Goal: Download file/media

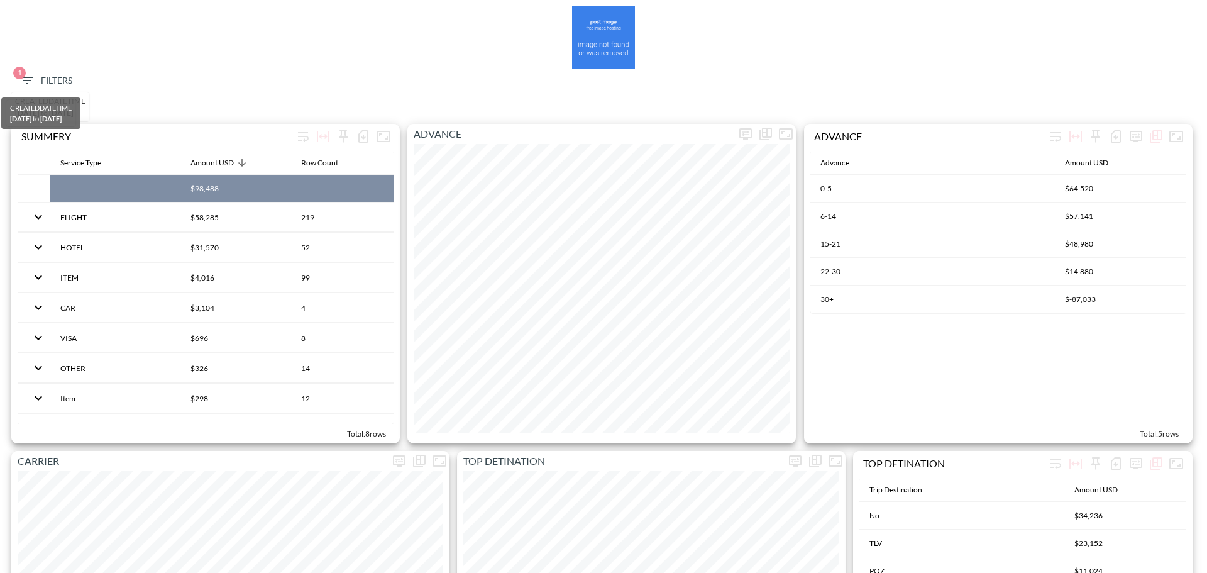
click at [18, 79] on span "1" at bounding box center [19, 73] width 13 height 13
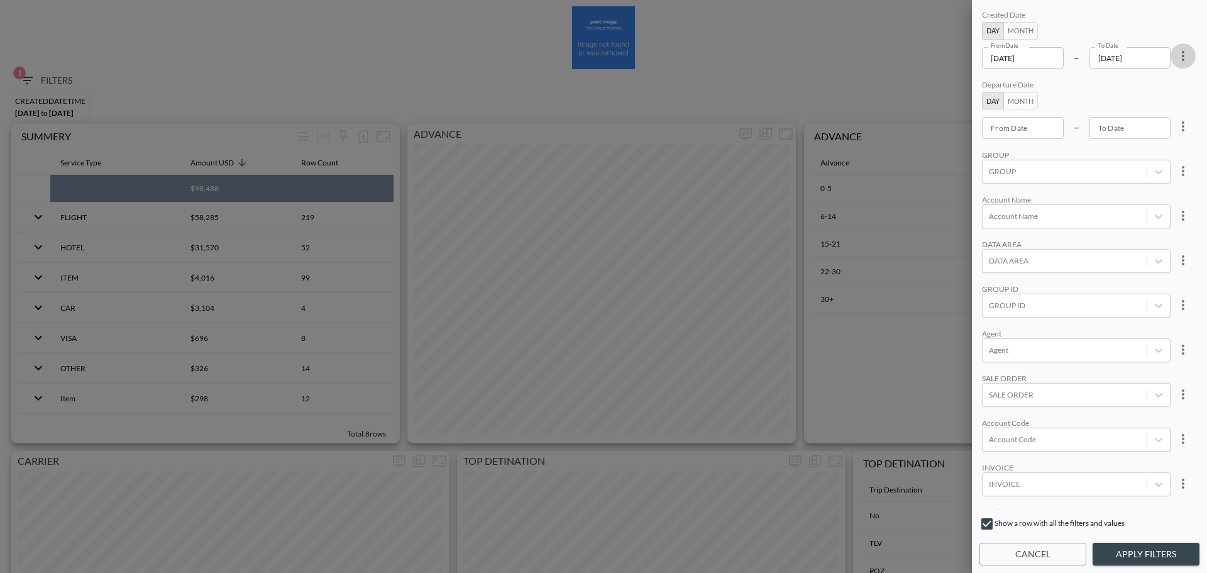
click at [1179, 64] on button "more" at bounding box center [1183, 55] width 25 height 25
click at [1150, 79] on li "Clear" at bounding box center [1136, 85] width 113 height 23
type input "YYYY-MM-DD"
click at [1022, 61] on input "YYYY-MM-DD" at bounding box center [1023, 57] width 82 height 21
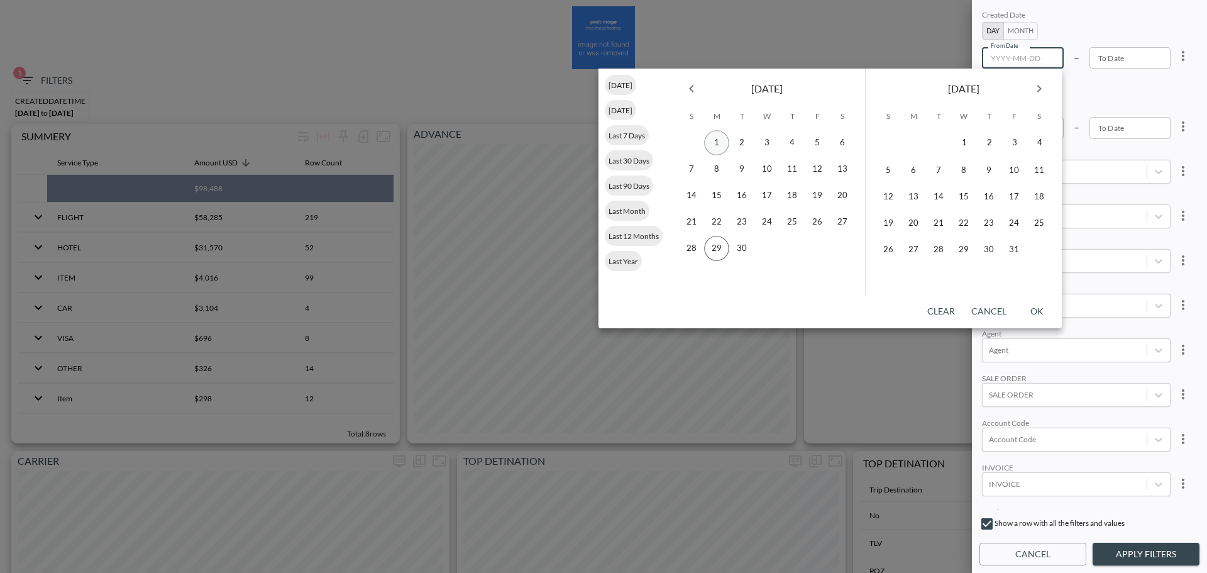
click at [717, 140] on button "1" at bounding box center [716, 142] width 25 height 25
type input "[DATE]"
type input "YYYY-MM-DD"
click at [695, 245] on button "28" at bounding box center [691, 248] width 25 height 25
type input "[DATE]"
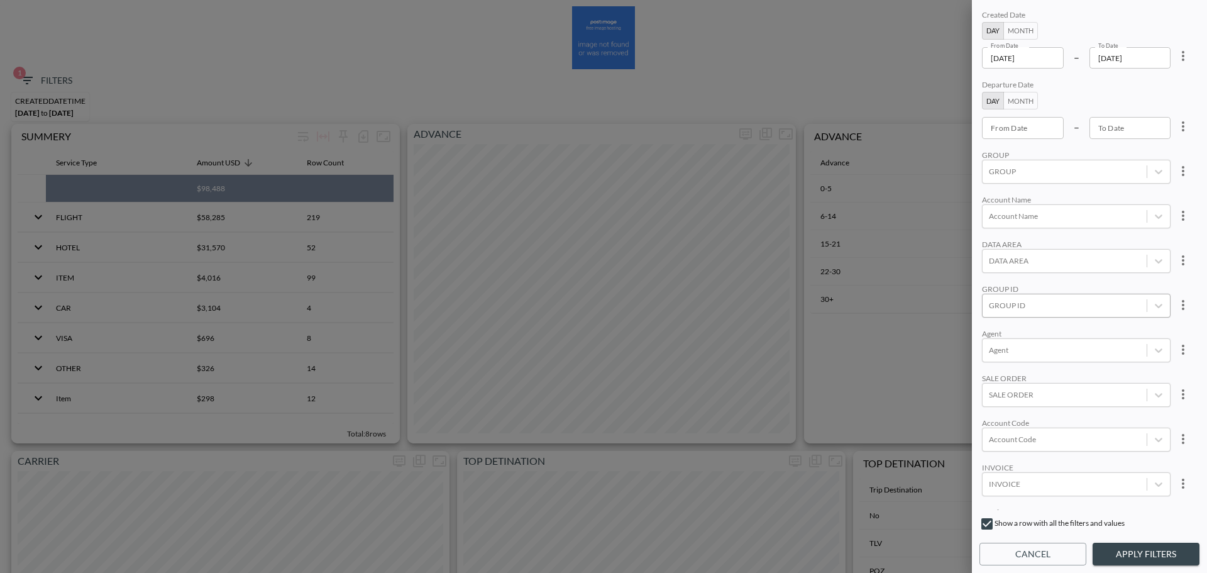
click at [1051, 306] on div at bounding box center [1065, 305] width 152 height 12
type input "פ"
click at [991, 241] on input "POINT" at bounding box center [991, 242] width 26 height 26
type input "POIN"
click at [1041, 190] on div "Created Date Day Month From Date [DATE] From Date – To Date [DATE] To Date Depa…" at bounding box center [1089, 259] width 220 height 502
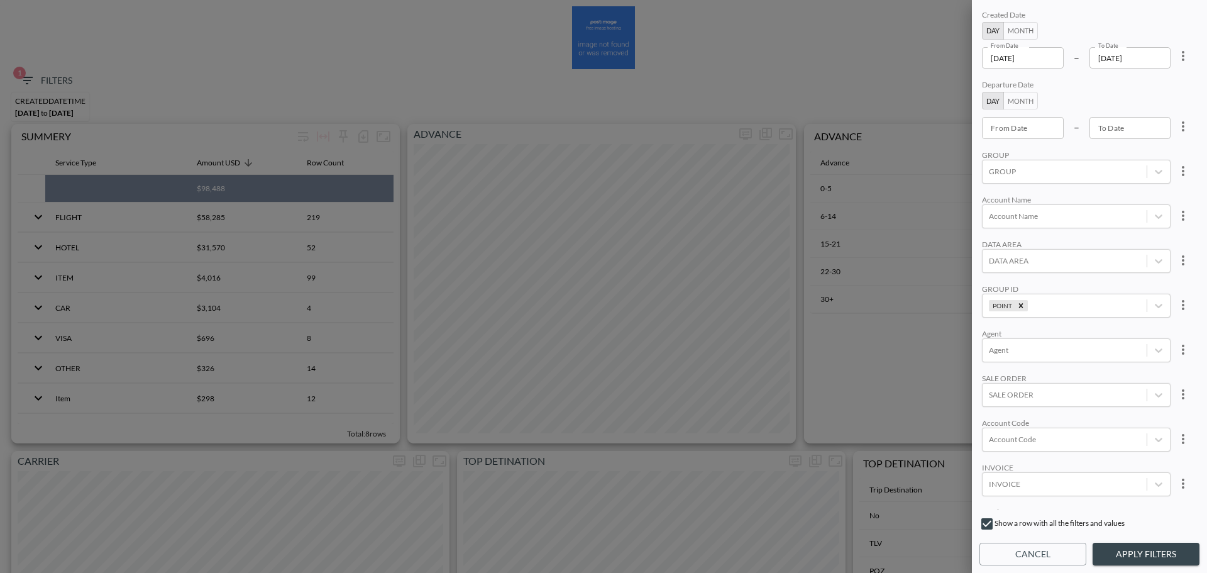
click at [1142, 555] on button "Apply Filters" at bounding box center [1146, 554] width 107 height 23
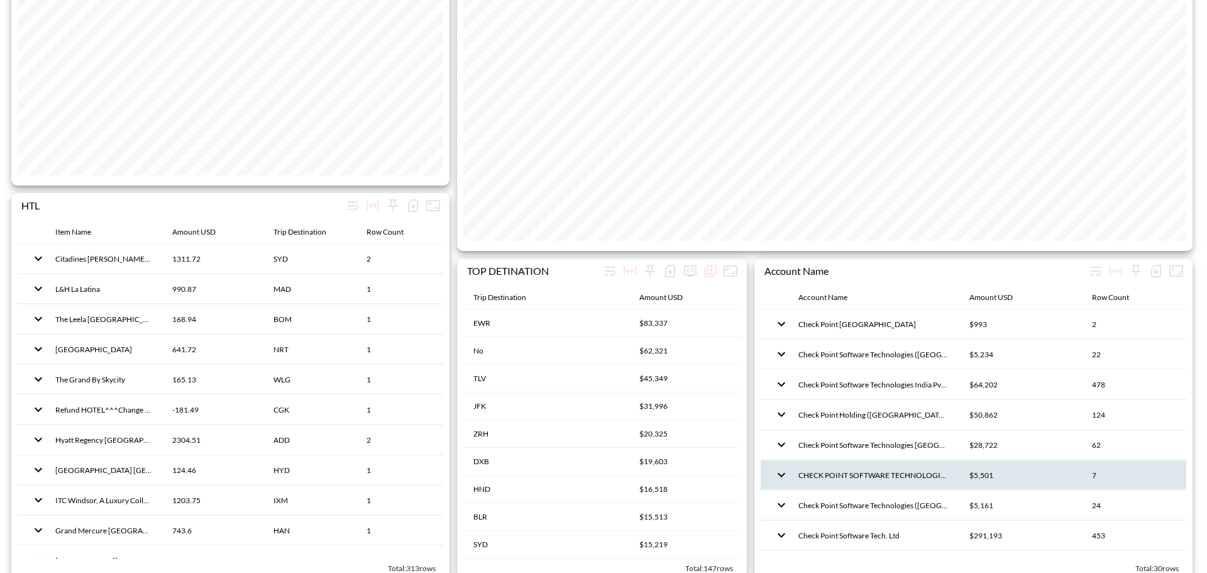
scroll to position [943, 0]
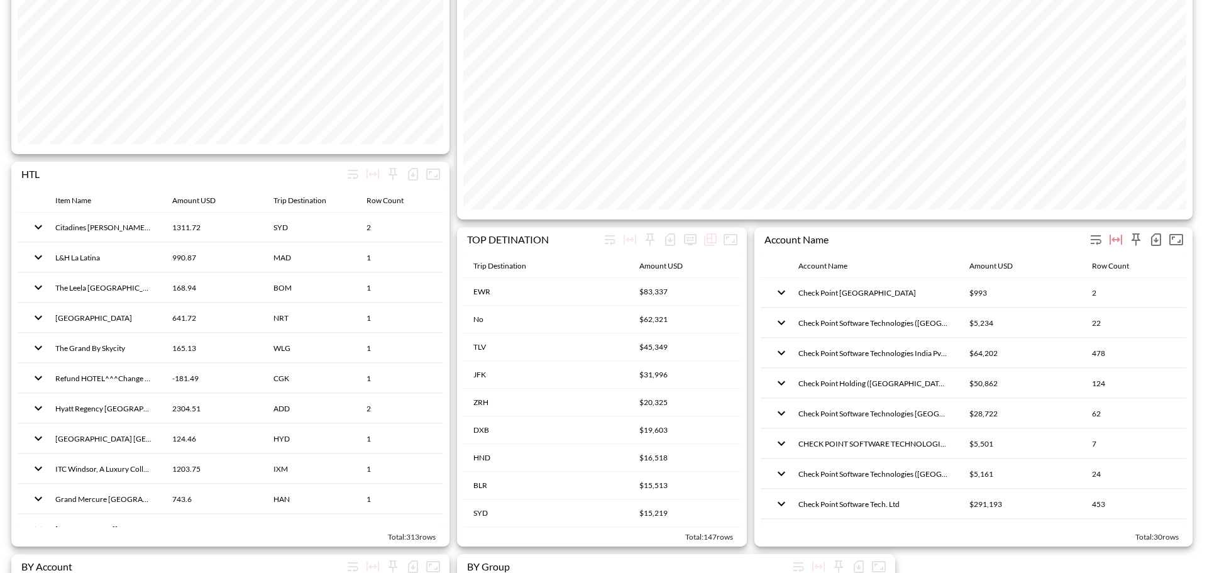
click at [1154, 240] on icon "button" at bounding box center [1156, 239] width 15 height 15
click at [1044, 269] on li "Download CSV ( 30 Rows )" at bounding box center [1092, 266] width 148 height 23
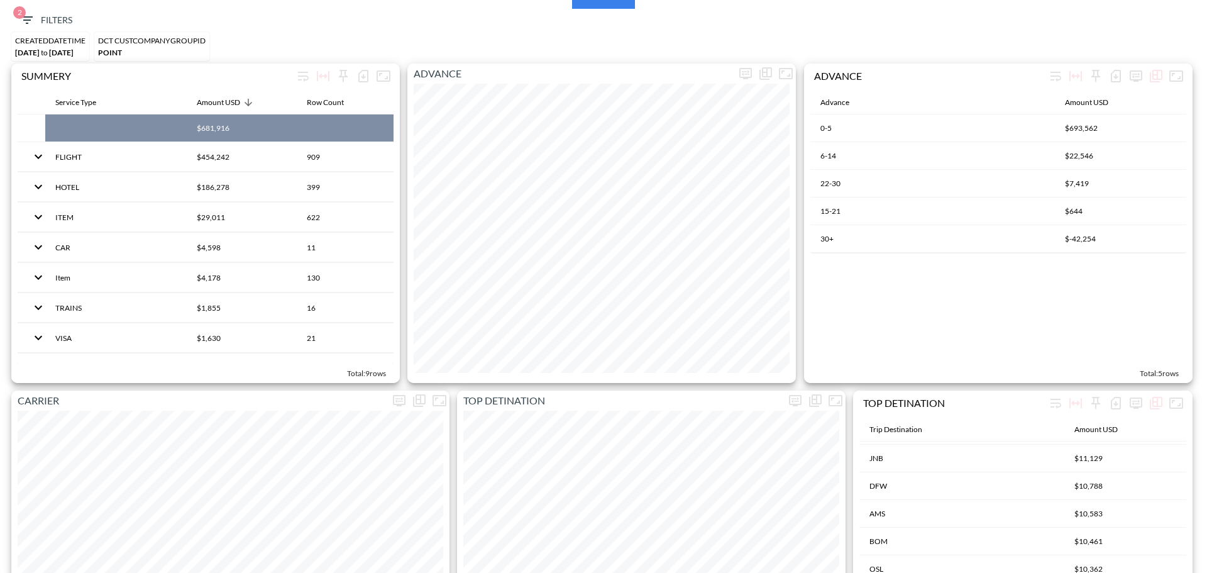
scroll to position [0, 0]
